Goal: Task Accomplishment & Management: Manage account settings

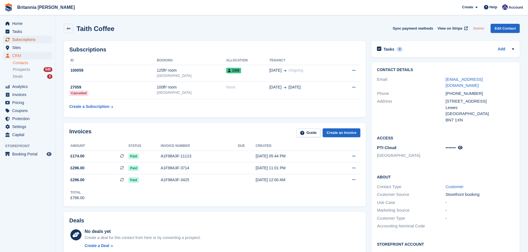
click at [41, 36] on span "Subscriptions" at bounding box center [28, 40] width 33 height 8
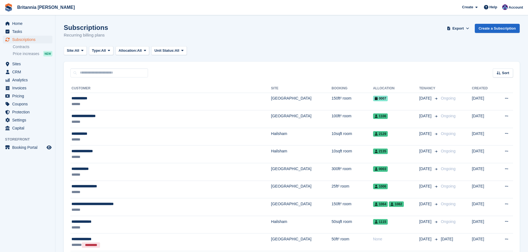
drag, startPoint x: 214, startPoint y: 79, endPoint x: 203, endPoint y: 86, distance: 13.5
drag, startPoint x: 75, startPoint y: 87, endPoint x: 338, endPoint y: 65, distance: 264.1
click at [242, 69] on div "Sort Sort by Customer name Date created Move in date Move out date Created (old…" at bounding box center [292, 70] width 456 height 16
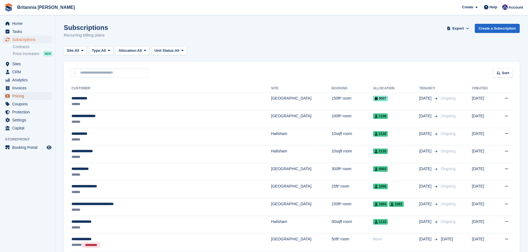
click at [20, 96] on span "Pricing" at bounding box center [28, 96] width 33 height 8
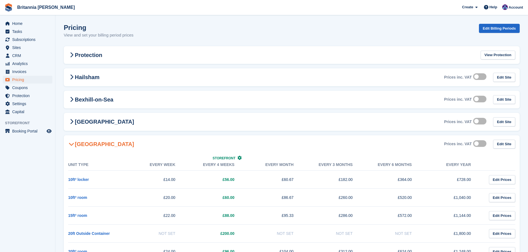
click at [116, 147] on div "[GEOGRAPHIC_DATA] Prices inc. VAT Edit Site" at bounding box center [292, 144] width 456 height 18
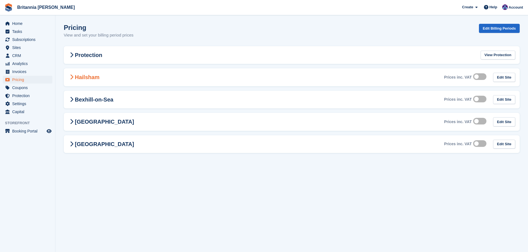
click at [102, 80] on div "Hailsham Prices inc. VAT Edit Site" at bounding box center [292, 77] width 456 height 18
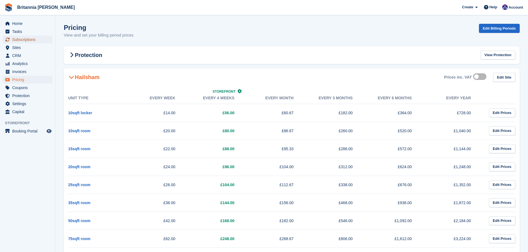
click at [24, 40] on span "Subscriptions" at bounding box center [28, 40] width 33 height 8
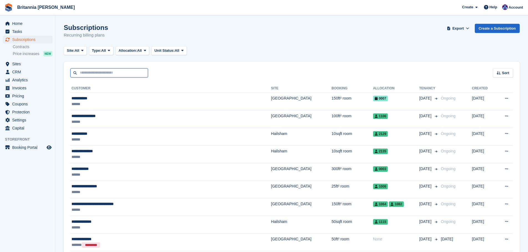
click at [103, 71] on input "text" at bounding box center [109, 72] width 78 height 9
type input "******"
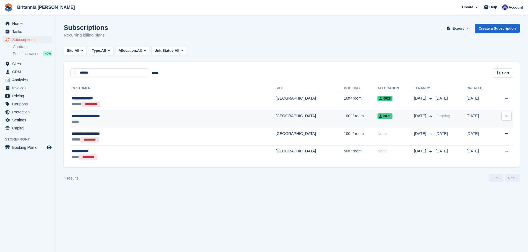
click at [275, 119] on td "[GEOGRAPHIC_DATA]" at bounding box center [309, 120] width 68 height 18
